Goal: Task Accomplishment & Management: Manage account settings

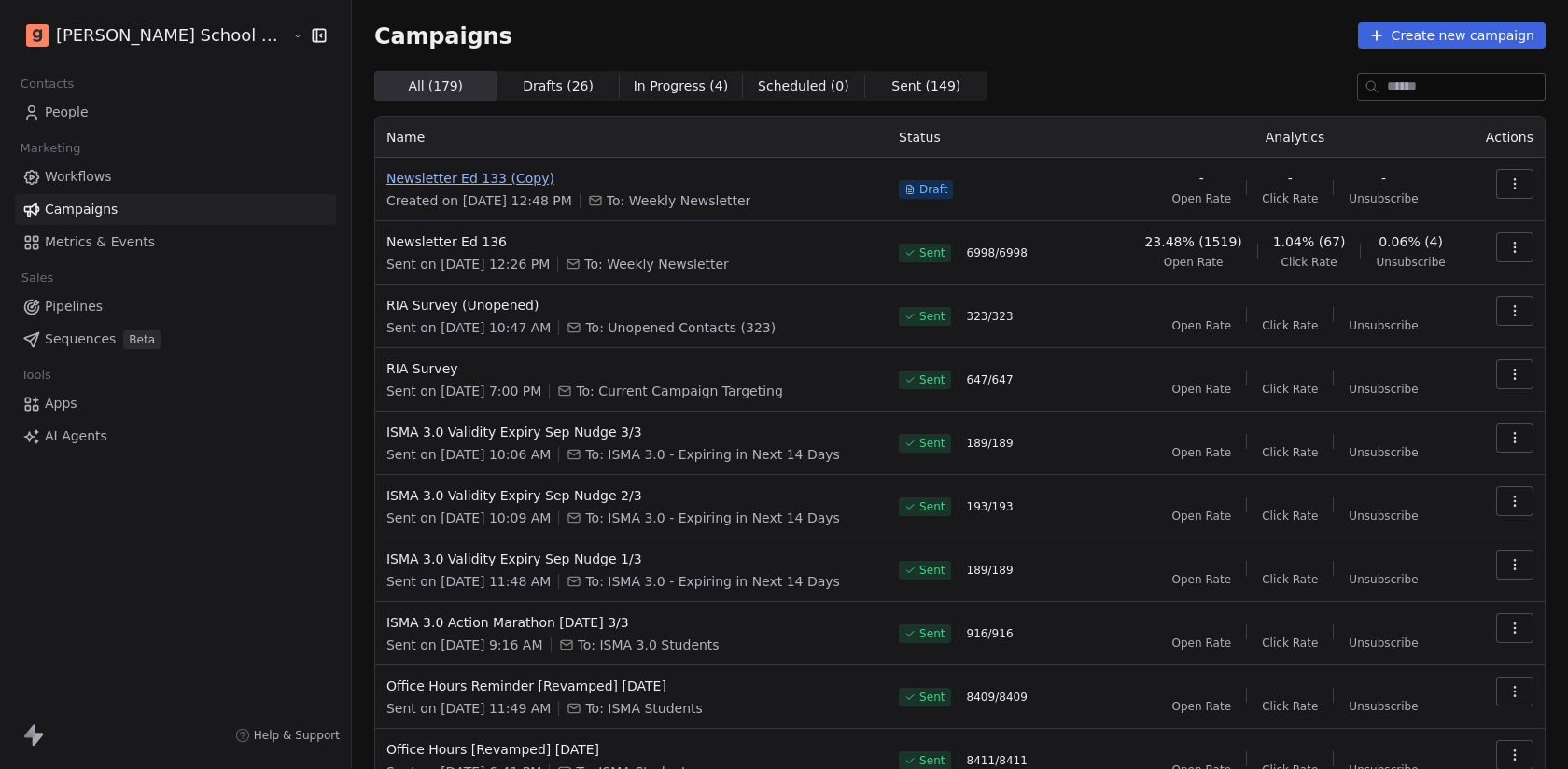
click at [413, 181] on span "Newsletter Ed 133 (Copy)" at bounding box center [631, 178] width 490 height 19
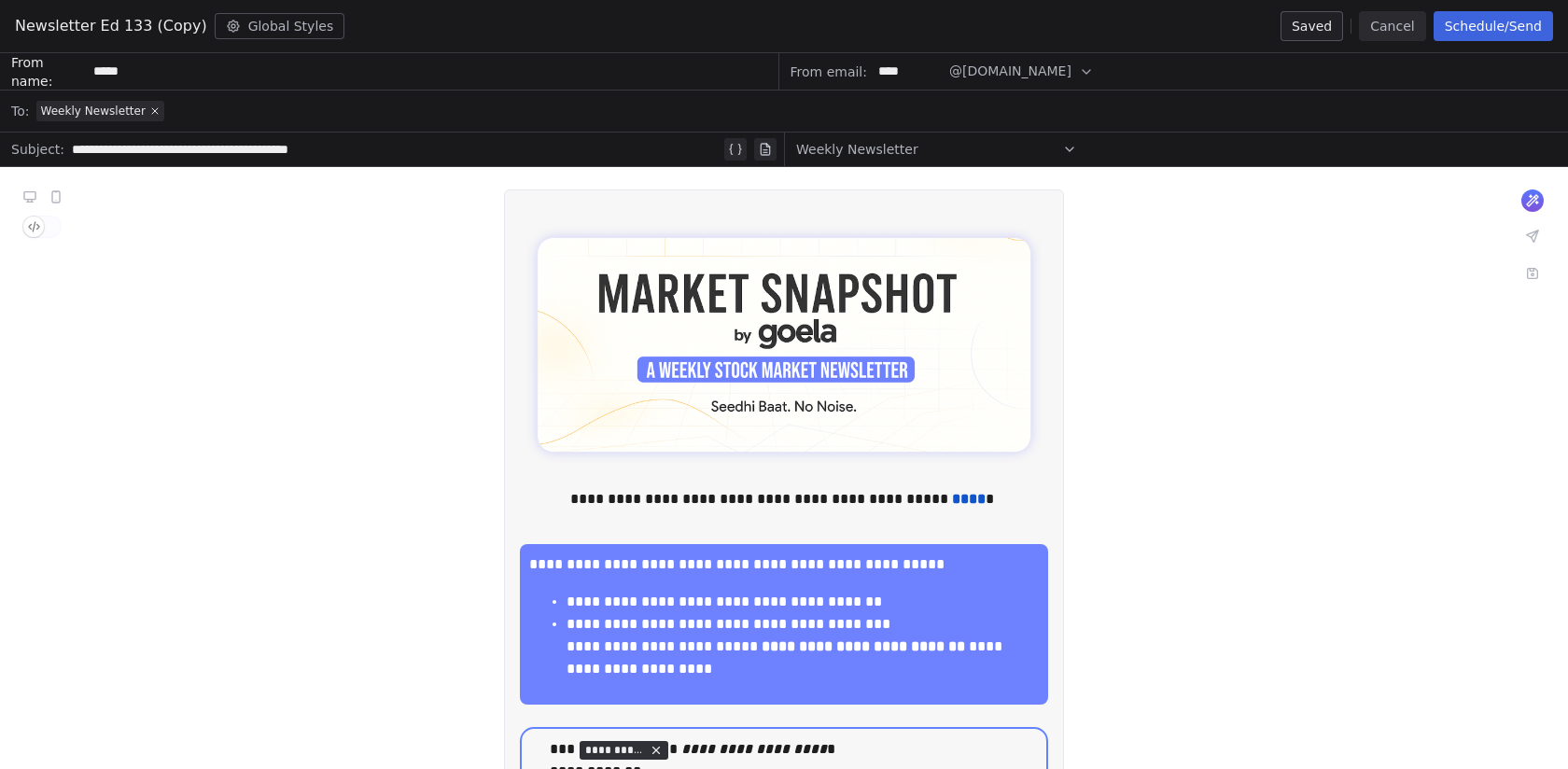
click at [111, 101] on span "Weekly Newsletter" at bounding box center [100, 111] width 128 height 21
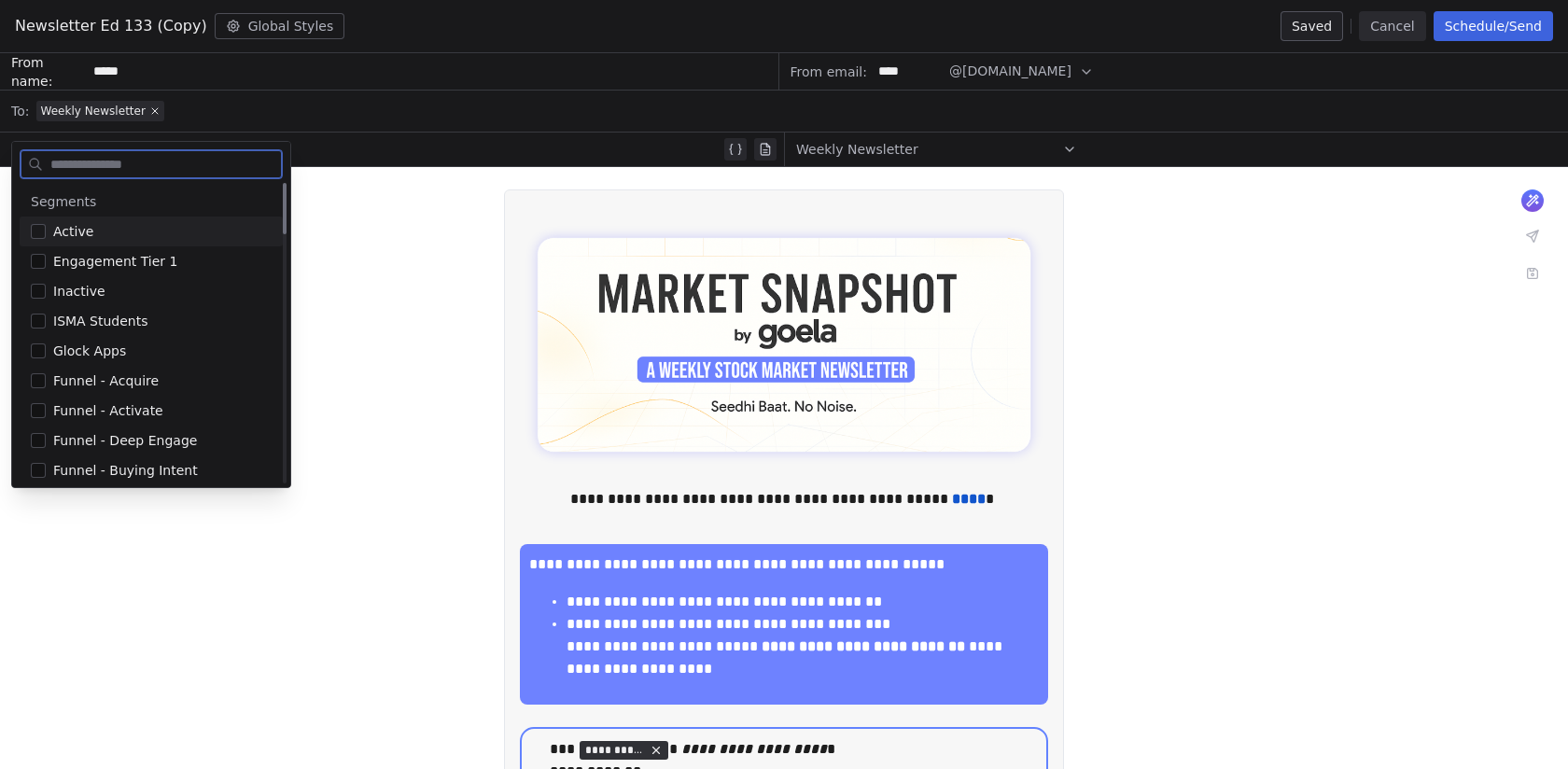
click at [298, 87] on input "*****" at bounding box center [432, 71] width 691 height 34
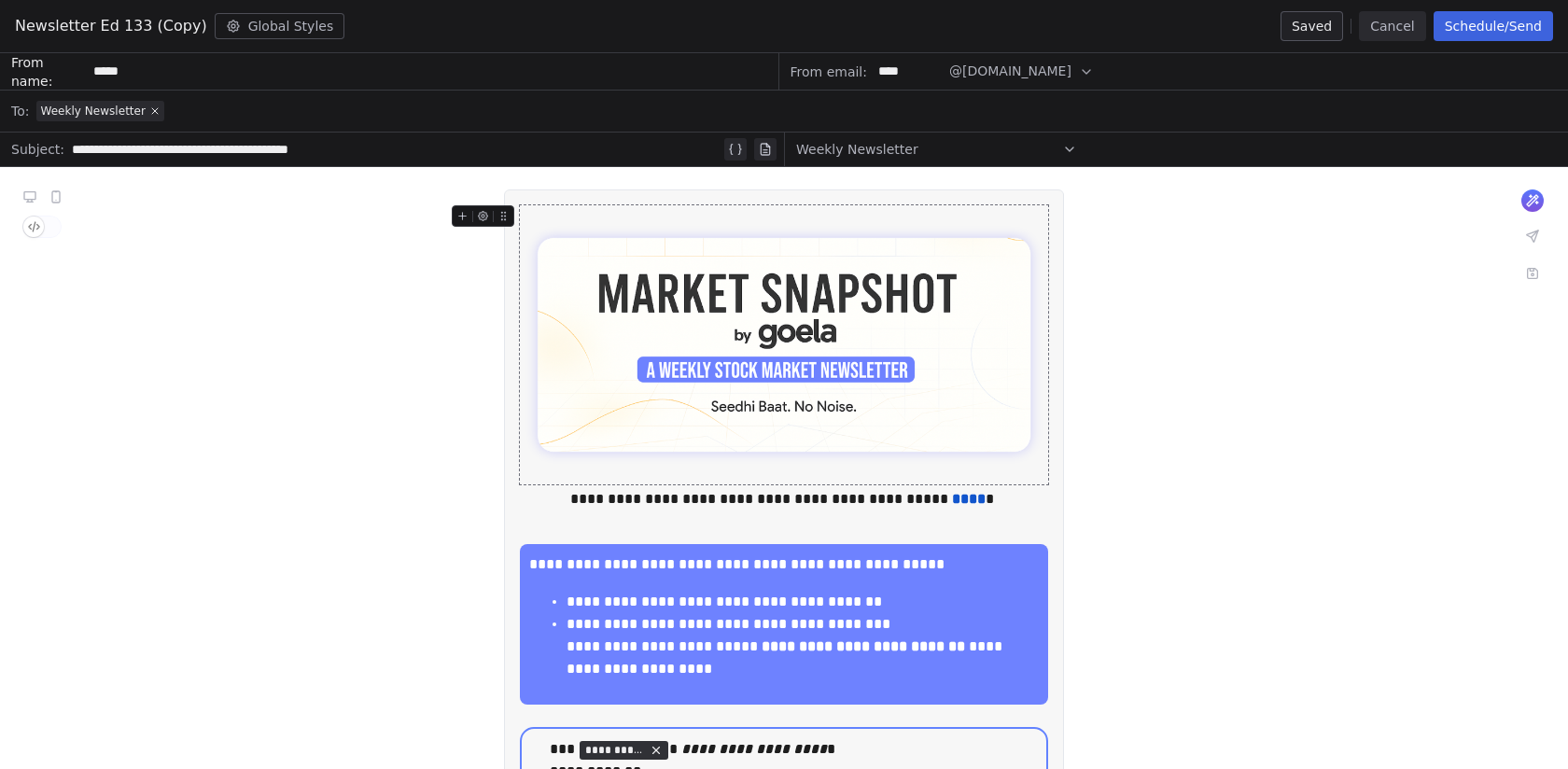
click at [1375, 30] on button "Cancel" at bounding box center [1392, 27] width 66 height 30
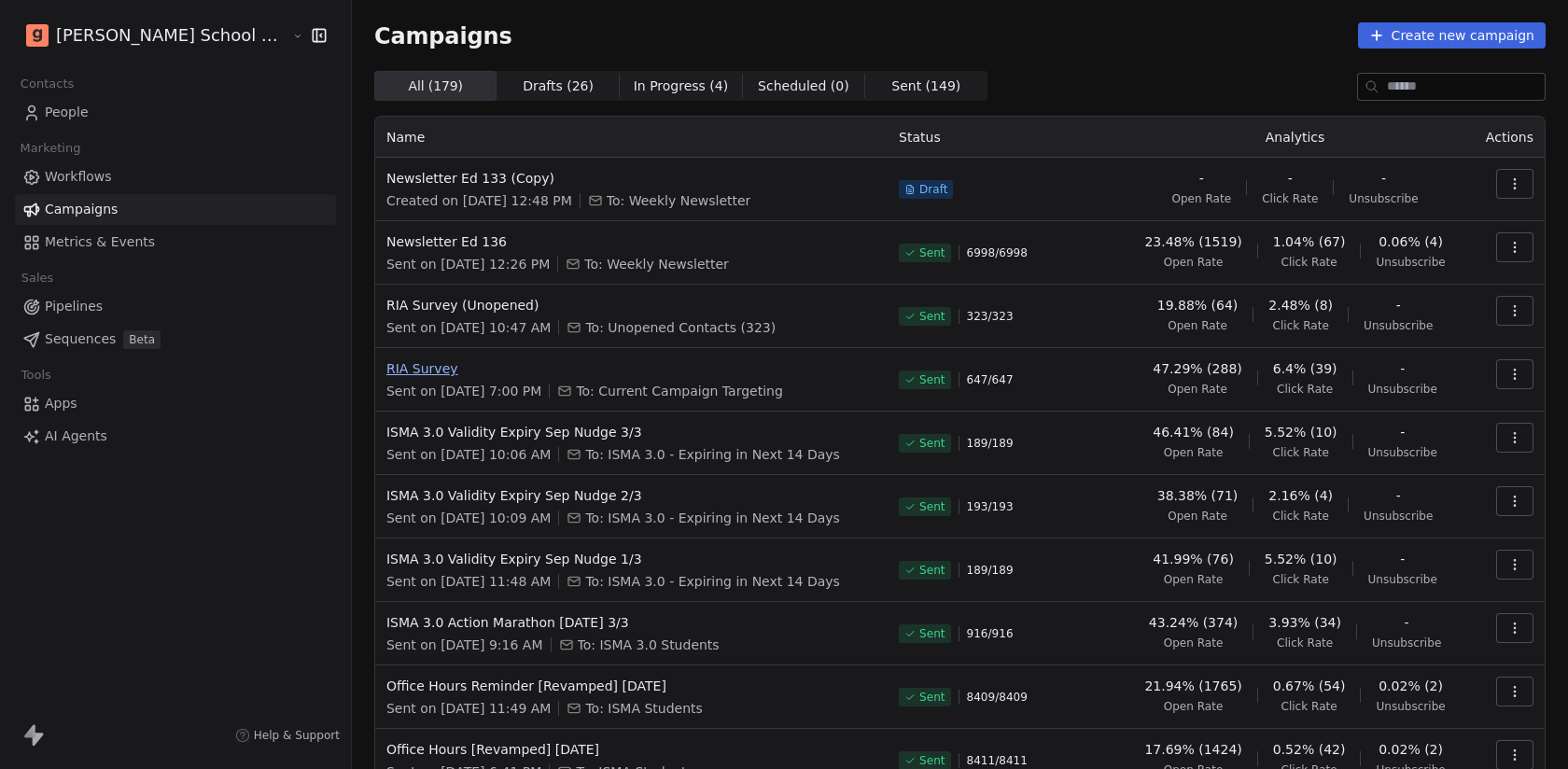
click at [400, 364] on span "RIA Survey" at bounding box center [631, 369] width 490 height 19
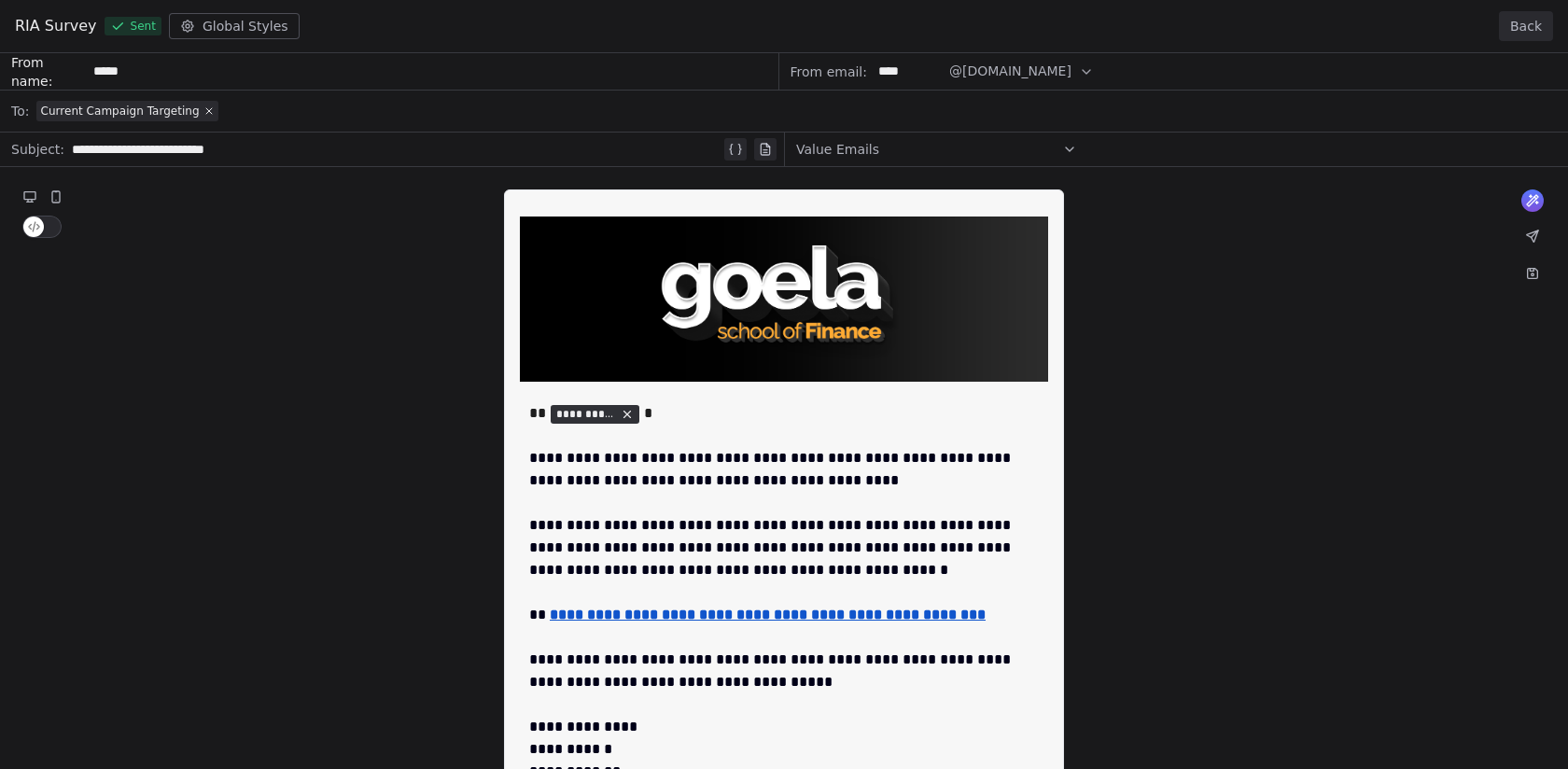
click at [1534, 26] on button "Back" at bounding box center [1525, 27] width 54 height 30
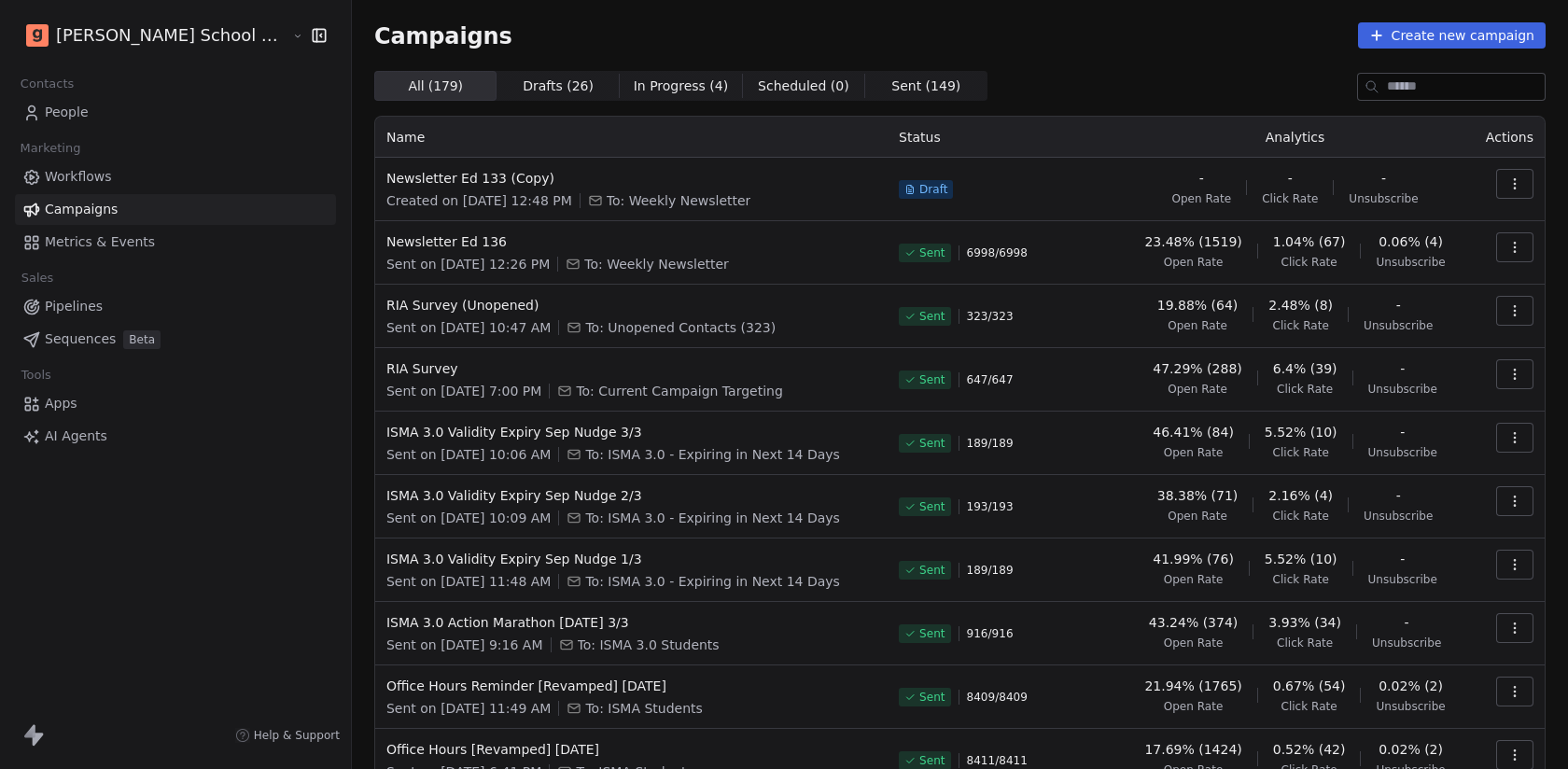
click at [522, 92] on span "Drafts ( 26 )" at bounding box center [557, 86] width 71 height 20
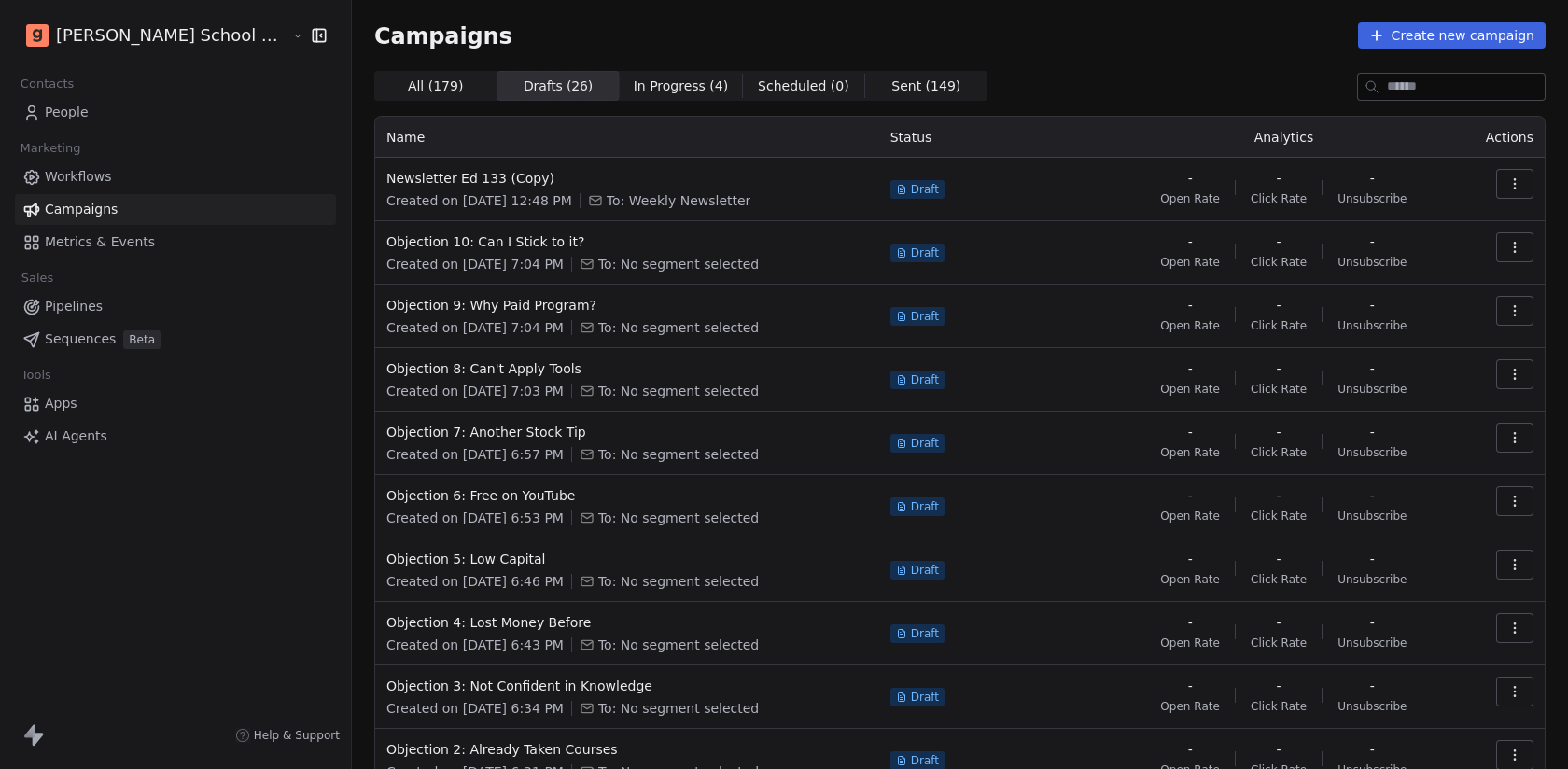
click at [408, 82] on span "All ( 179 )" at bounding box center [435, 86] width 55 height 20
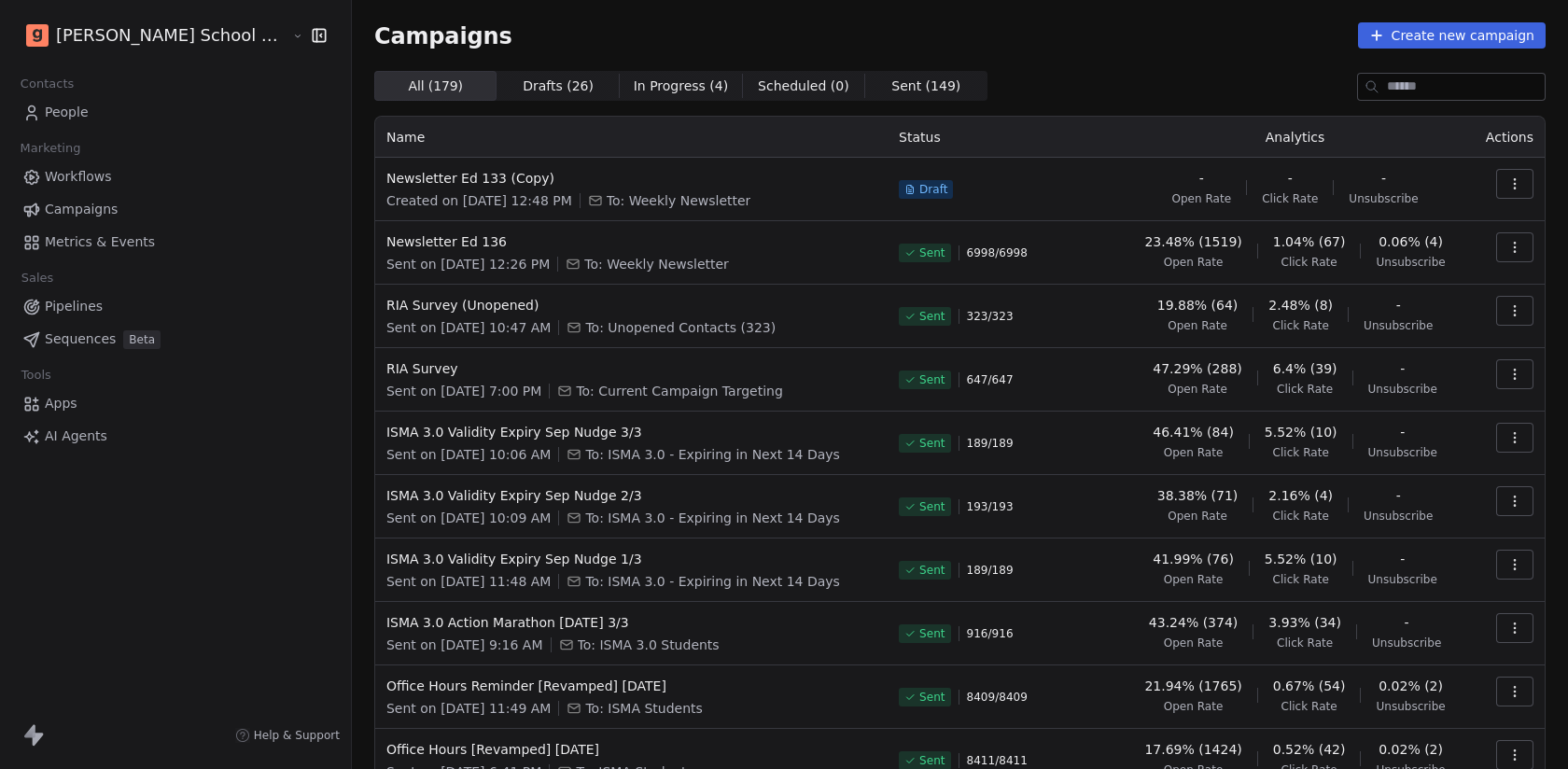
click at [119, 40] on html "Goela School of Finance LLP Contacts People Marketing Workflows Campaigns Metri…" at bounding box center [784, 384] width 1568 height 769
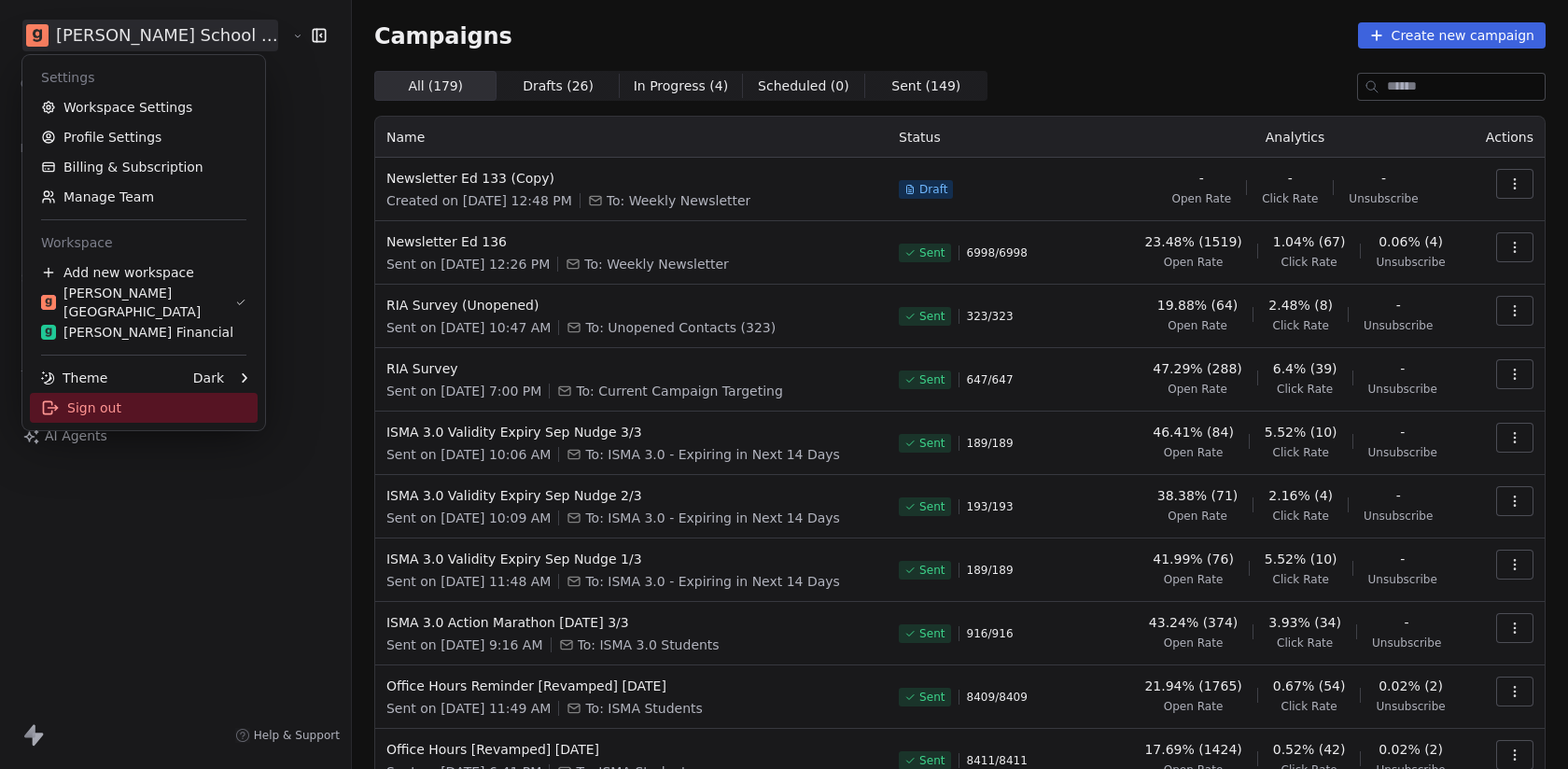
click at [174, 398] on div "Sign out" at bounding box center [144, 408] width 228 height 30
